Goal: Task Accomplishment & Management: Manage account settings

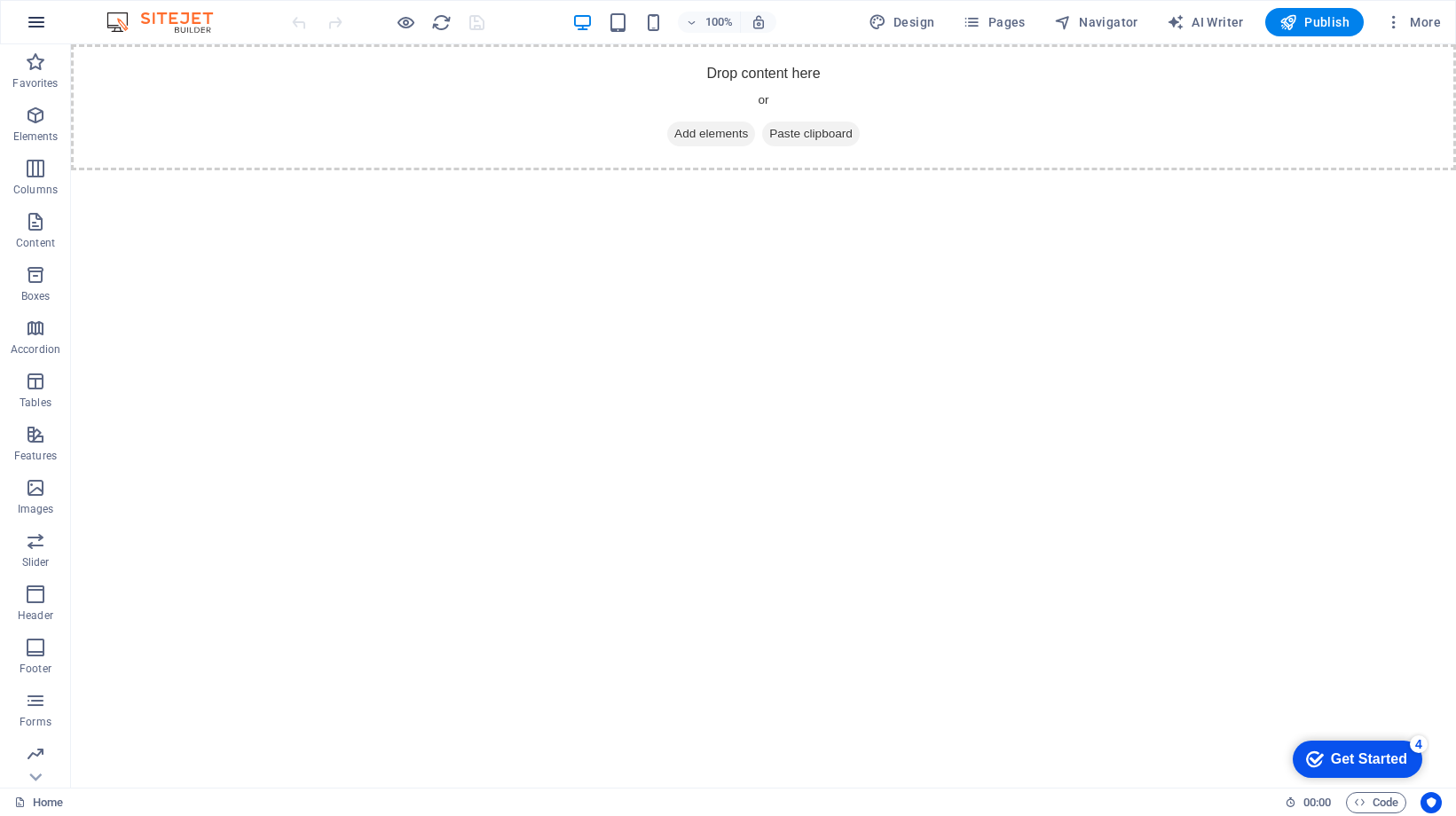
click at [33, 16] on icon "button" at bounding box center [37, 22] width 21 height 21
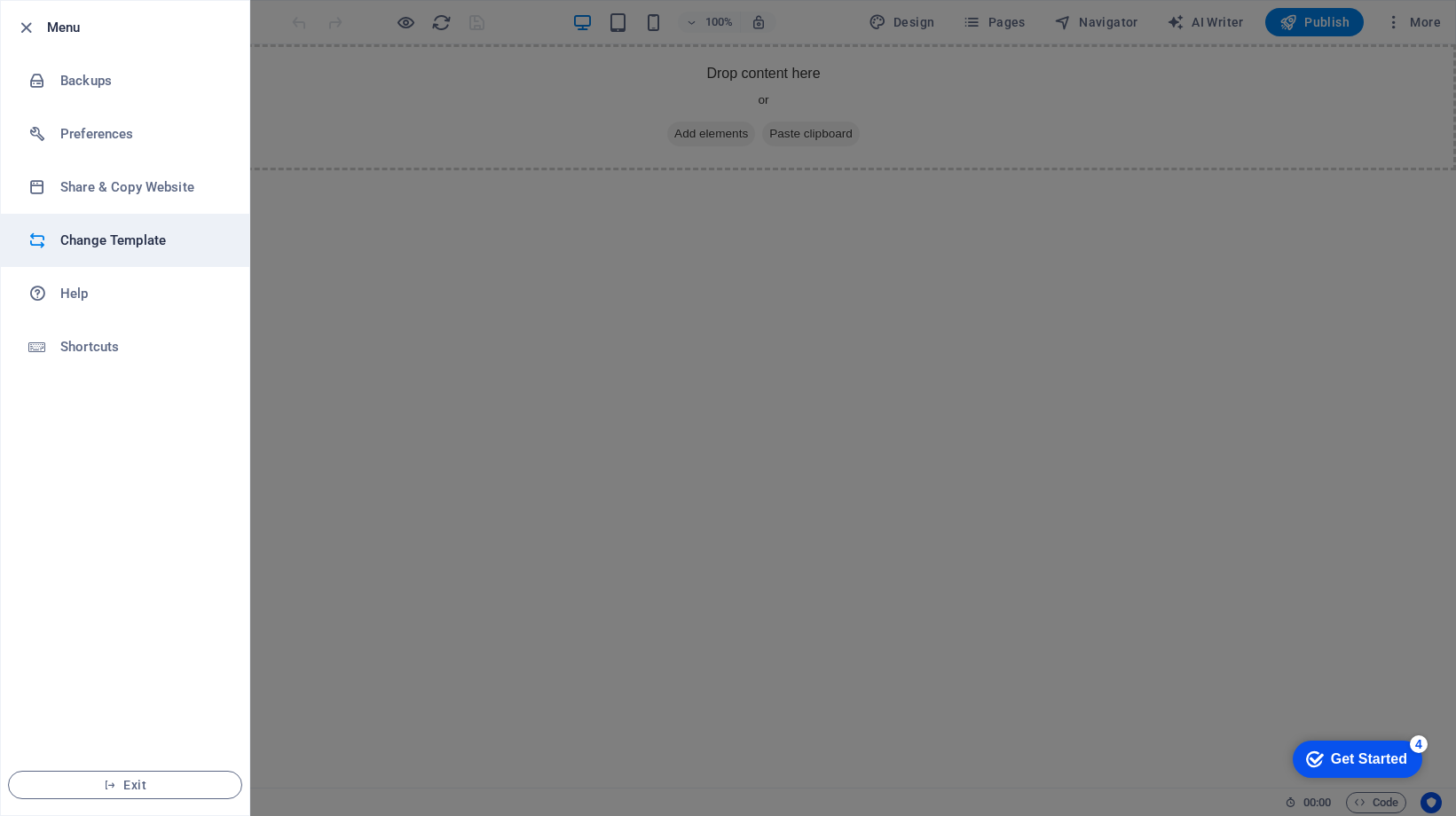
click at [76, 237] on h6 "Change Template" at bounding box center [143, 241] width 164 height 21
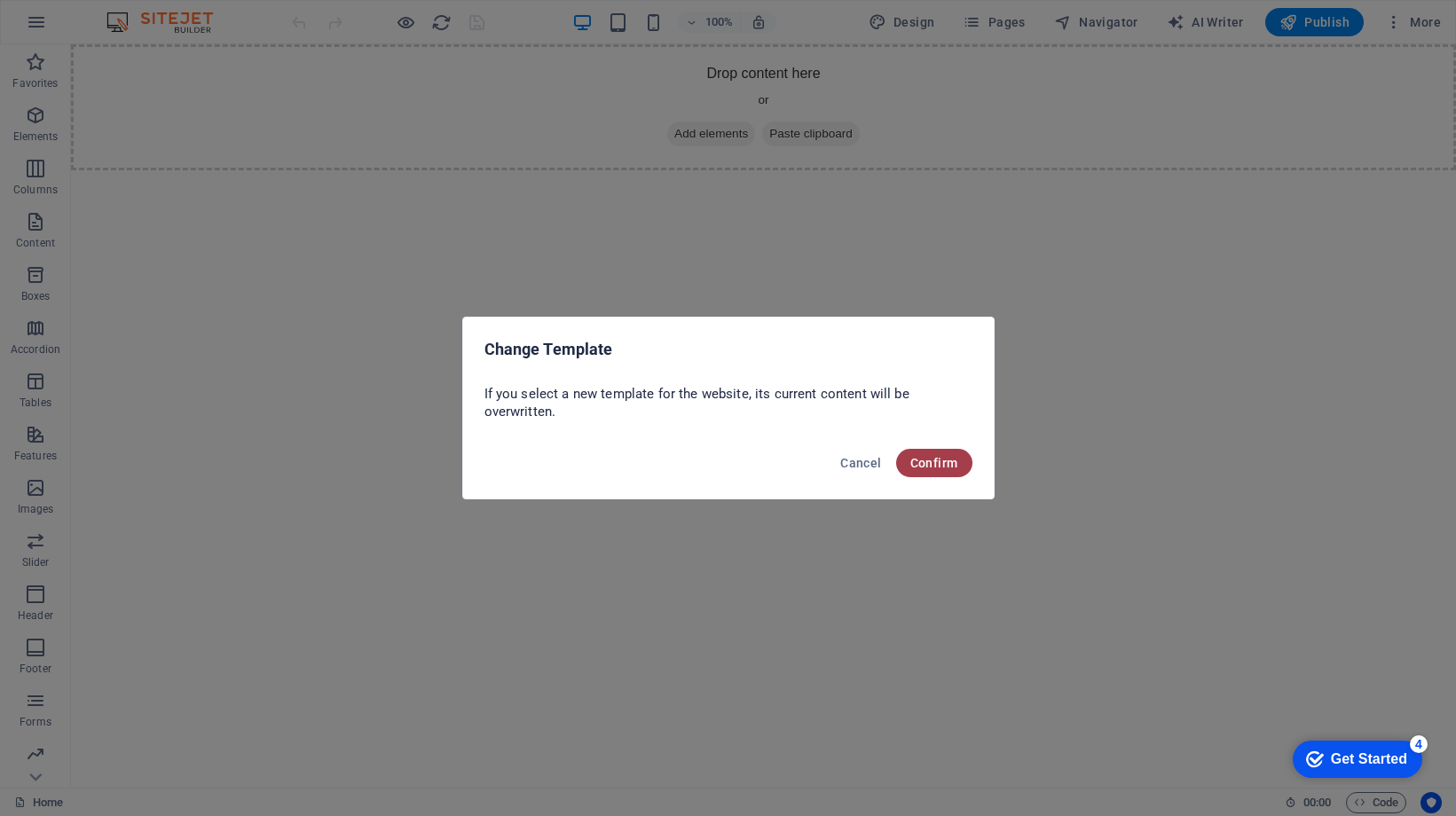
click at [934, 471] on button "Confirm" at bounding box center [934, 463] width 77 height 29
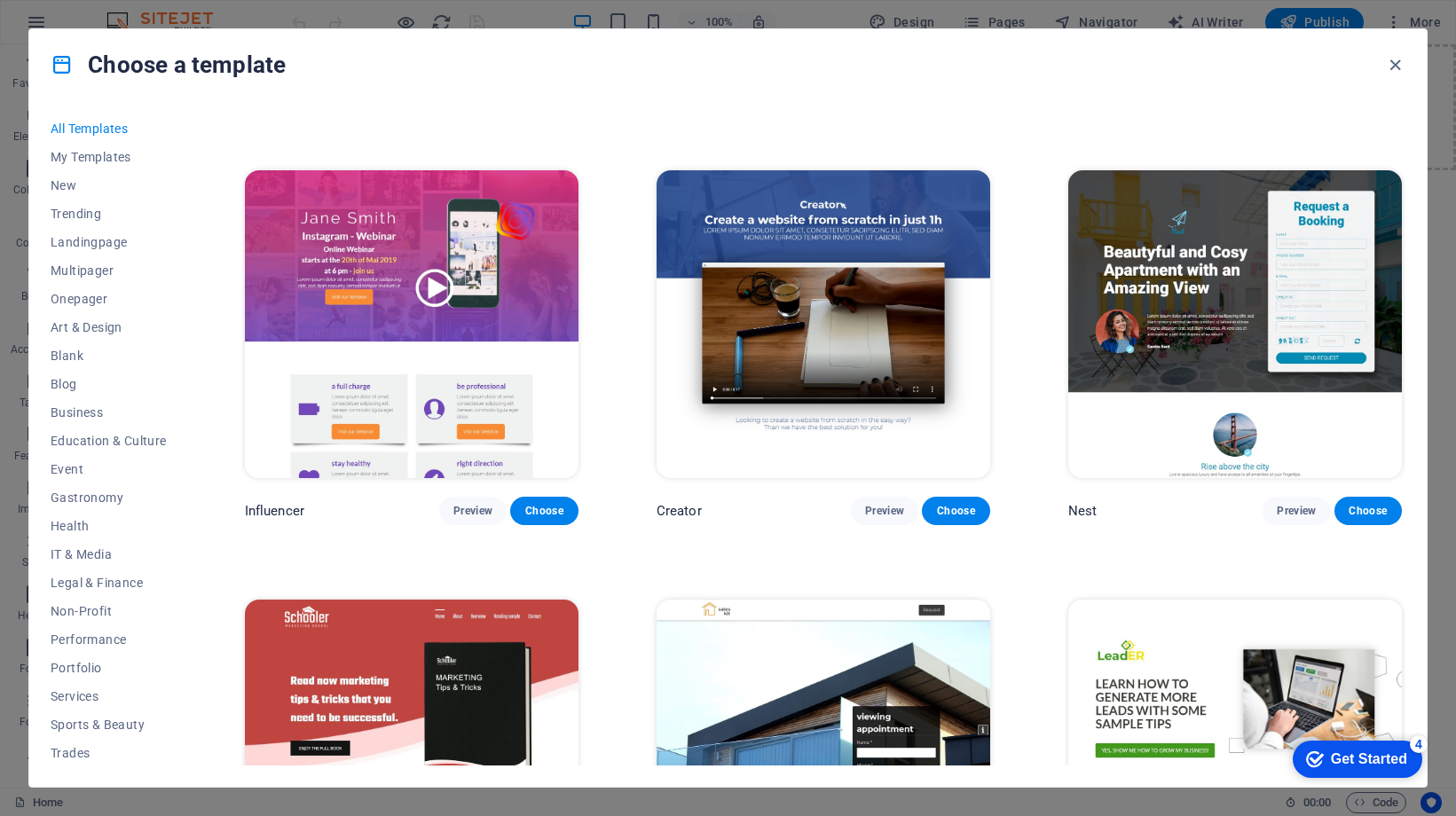
scroll to position [18662, 0]
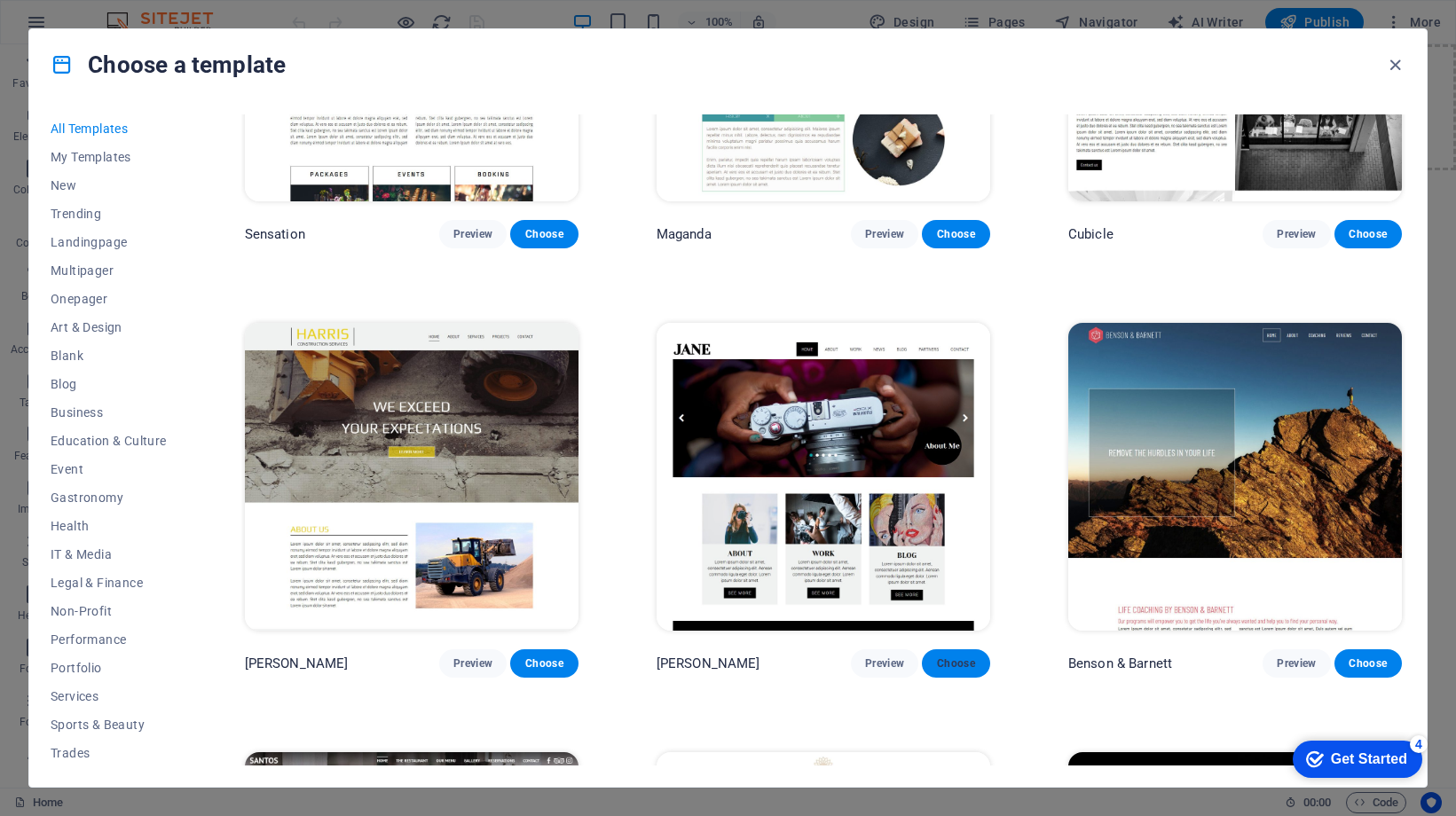
click at [950, 656] on span "Choose" at bounding box center [956, 664] width 39 height 14
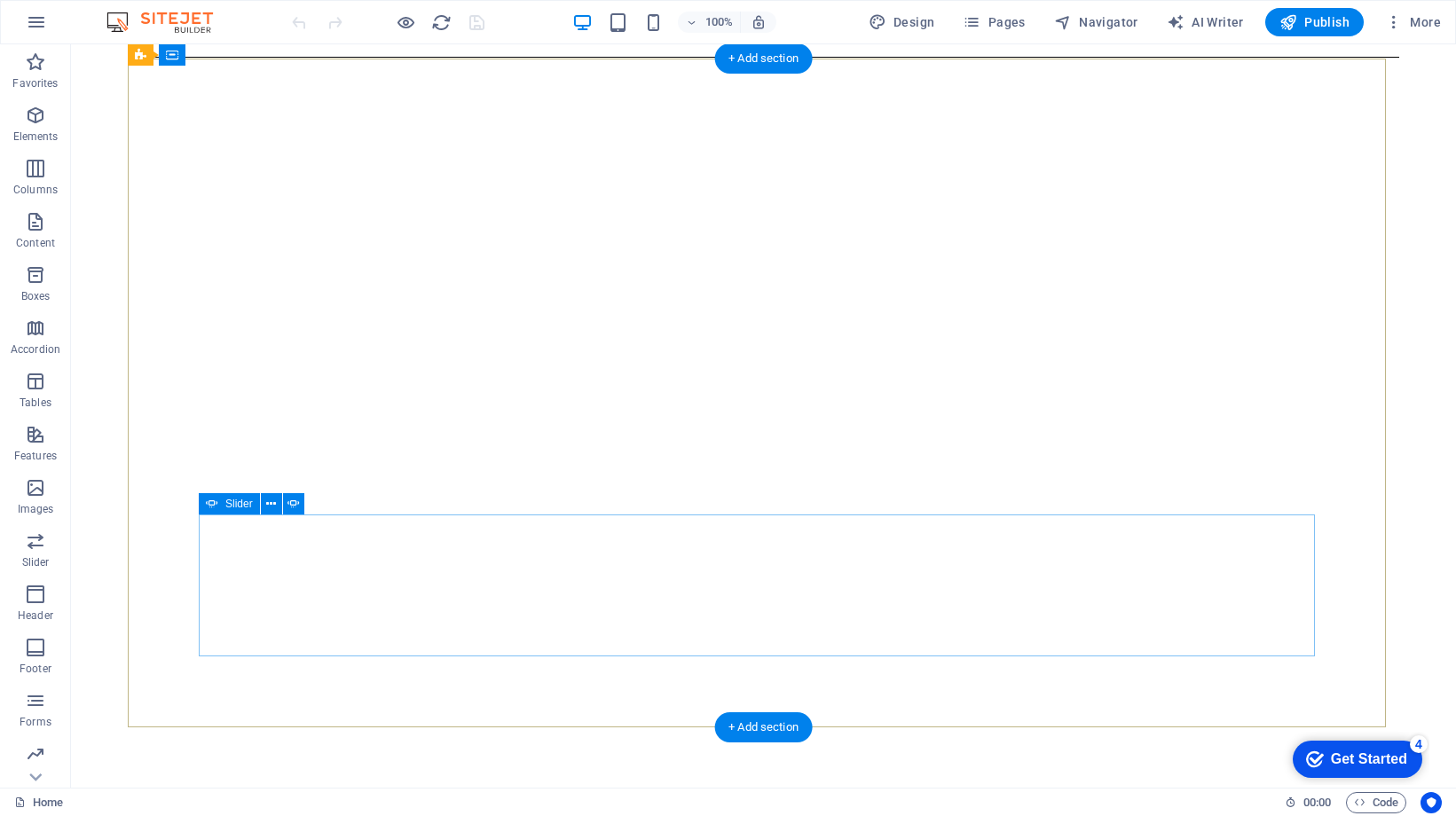
scroll to position [121, 0]
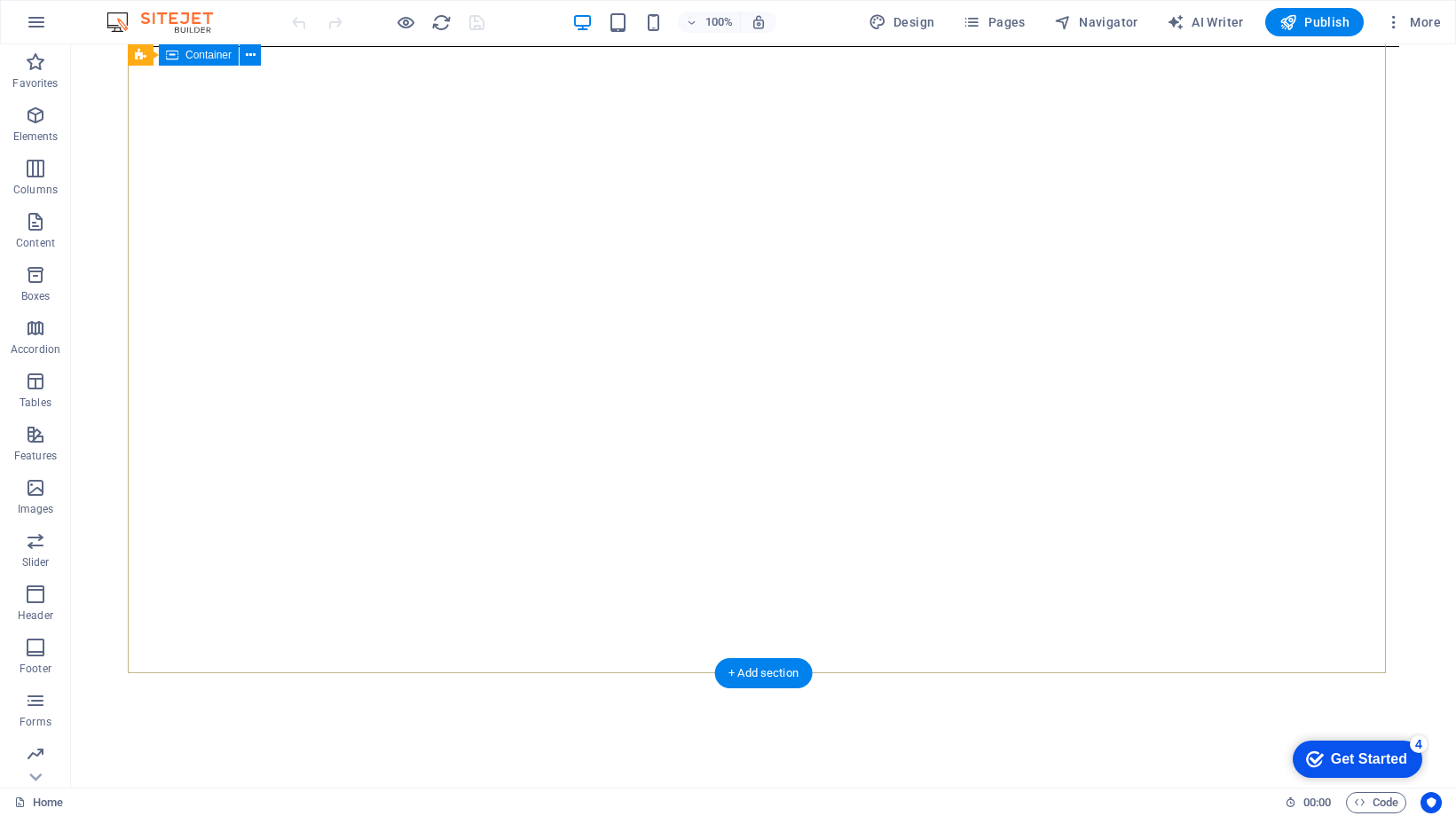
scroll to position [179, 0]
click at [251, 54] on icon at bounding box center [250, 55] width 10 height 19
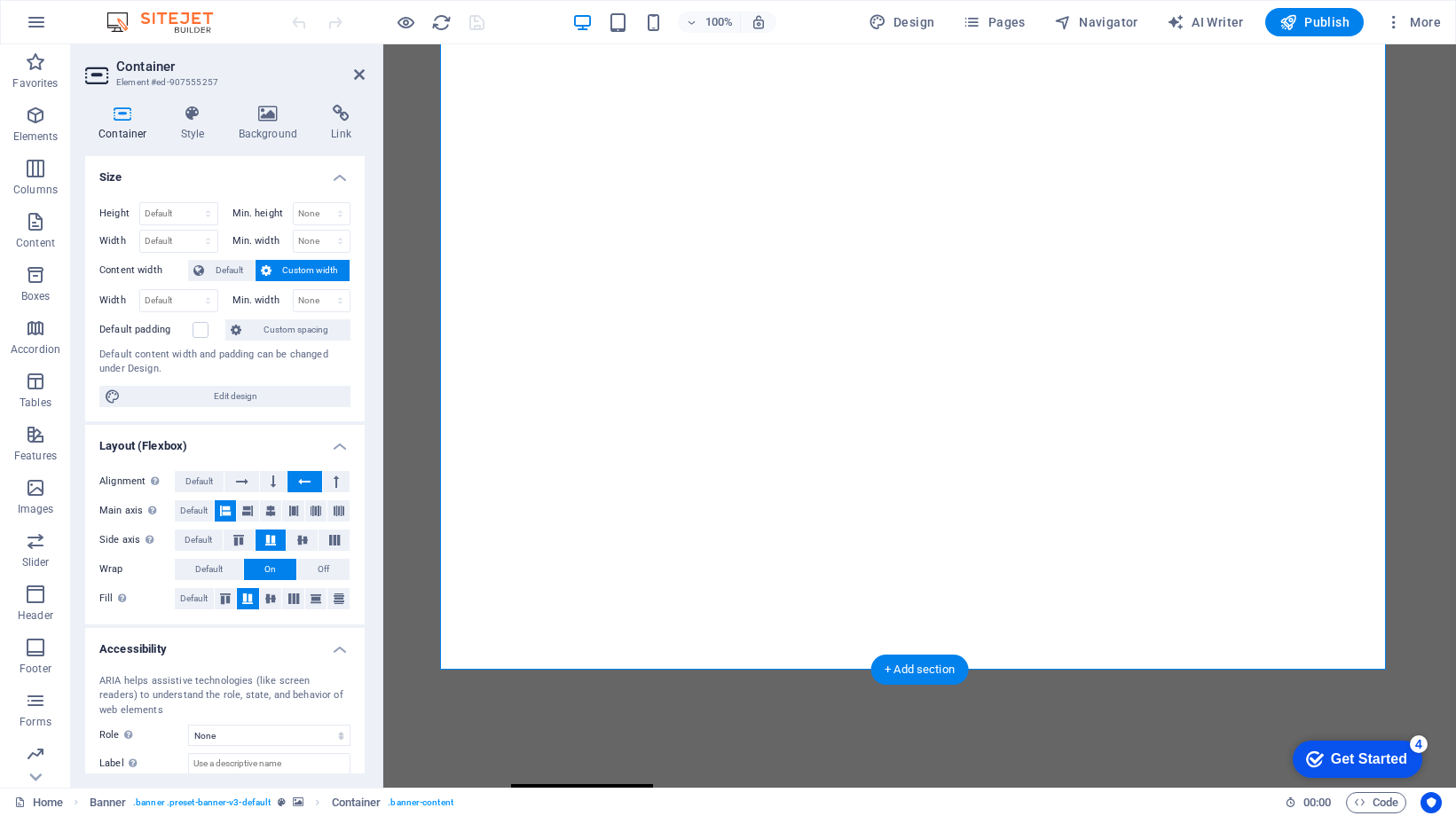
scroll to position [0, 0]
